Goal: Transaction & Acquisition: Purchase product/service

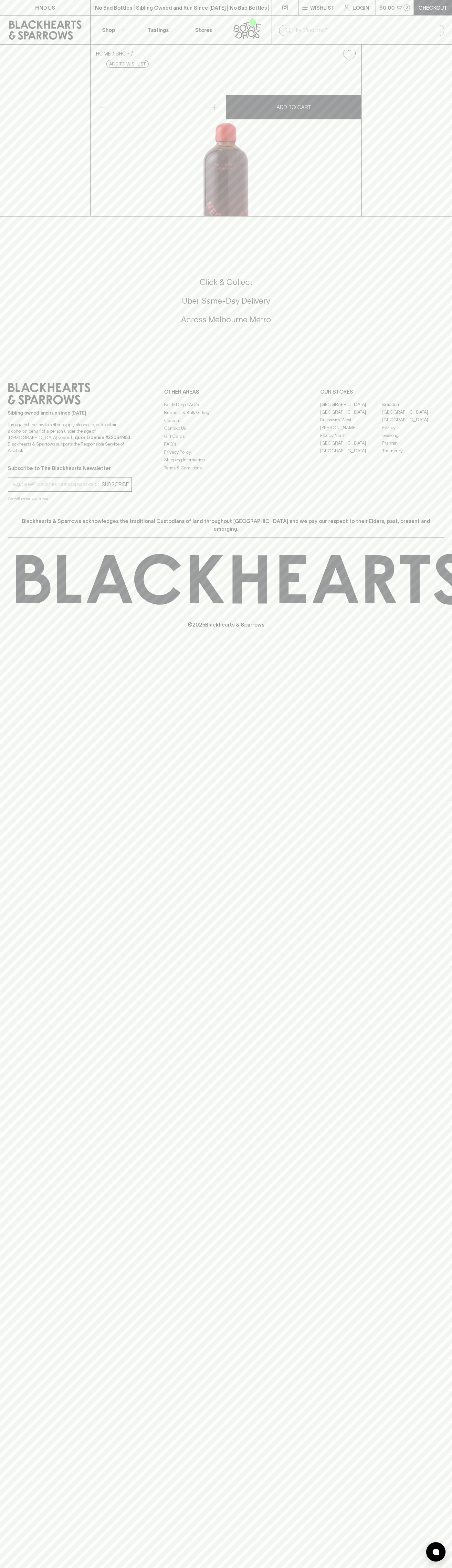
click at [49, 24] on icon at bounding box center [45, 30] width 72 height 19
click at [65, 1567] on html "FIND US | No Bad Bottles | Sibling Owned and Run Since [DATE] | No Bad Bottles …" at bounding box center [226, 784] width 452 height 1568
